Goal: Transaction & Acquisition: Purchase product/service

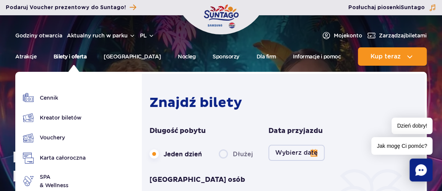
click at [73, 55] on link "Bilety i oferta" at bounding box center [70, 56] width 33 height 18
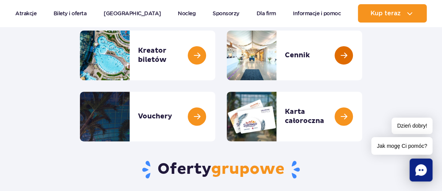
click at [362, 51] on link at bounding box center [362, 56] width 0 height 50
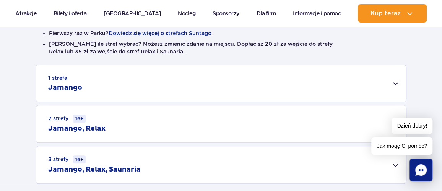
scroll to position [230, 0]
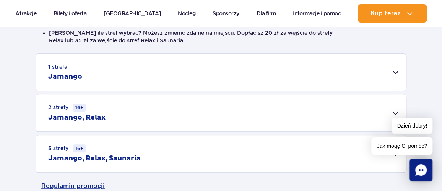
click at [400, 72] on div "1 strefa Jamango" at bounding box center [221, 72] width 370 height 37
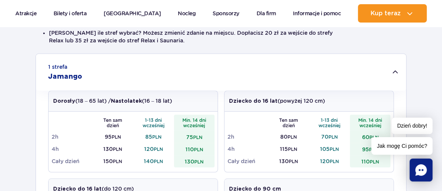
click at [400, 73] on div "1 strefa Jamango" at bounding box center [221, 72] width 370 height 37
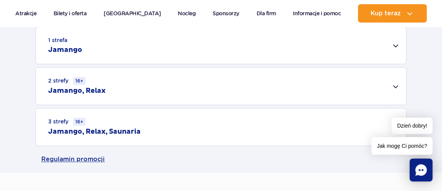
scroll to position [268, 0]
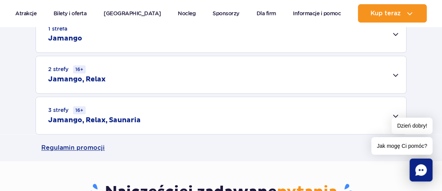
click at [398, 72] on div "2 strefy 16+ Jamango, Relax" at bounding box center [221, 74] width 370 height 37
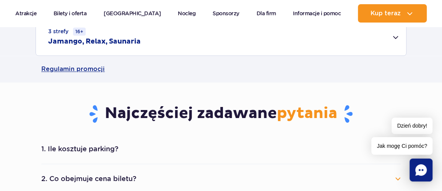
scroll to position [498, 0]
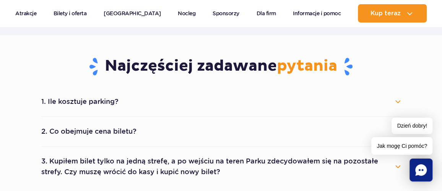
click at [121, 102] on button "1. Ile kosztuje parking?" at bounding box center [221, 101] width 360 height 17
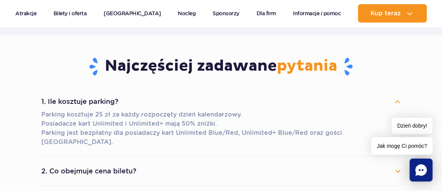
click at [398, 100] on button "1. Ile kosztuje parking?" at bounding box center [221, 101] width 360 height 17
